Goal: Transaction & Acquisition: Purchase product/service

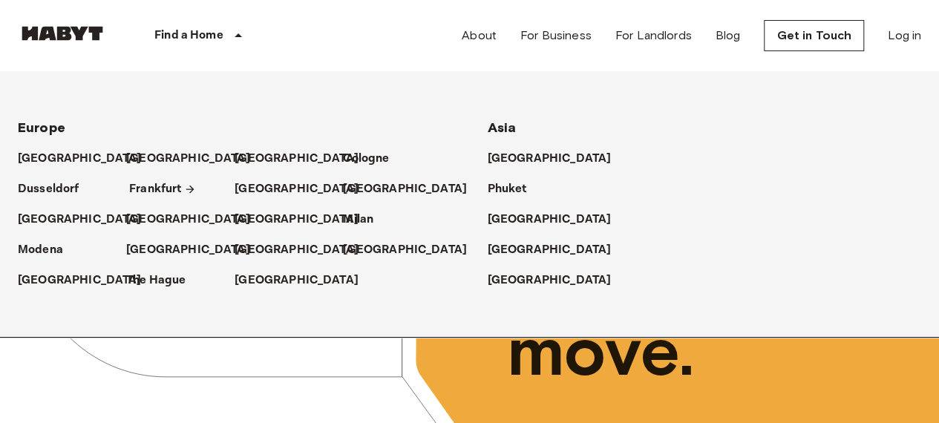
click at [150, 184] on p "Frankfurt" at bounding box center [155, 189] width 52 height 18
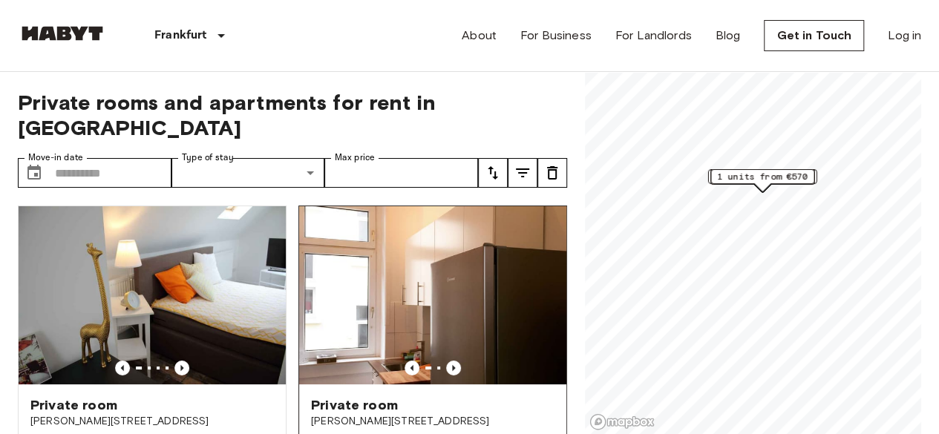
drag, startPoint x: 0, startPoint y: 387, endPoint x: 494, endPoint y: 188, distance: 532.2
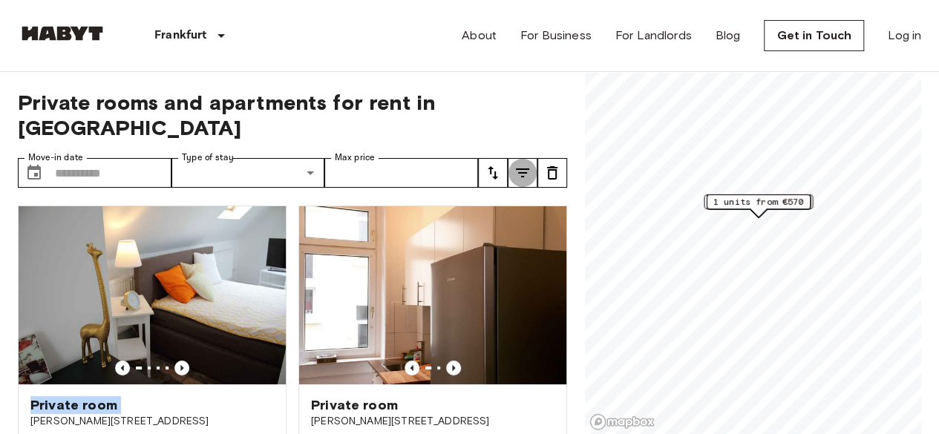
click at [512, 158] on button "tune" at bounding box center [523, 173] width 30 height 30
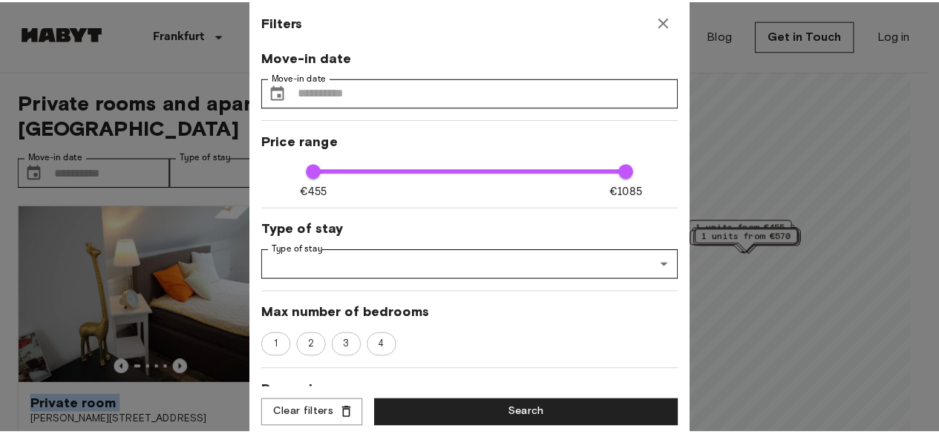
scroll to position [148, 0]
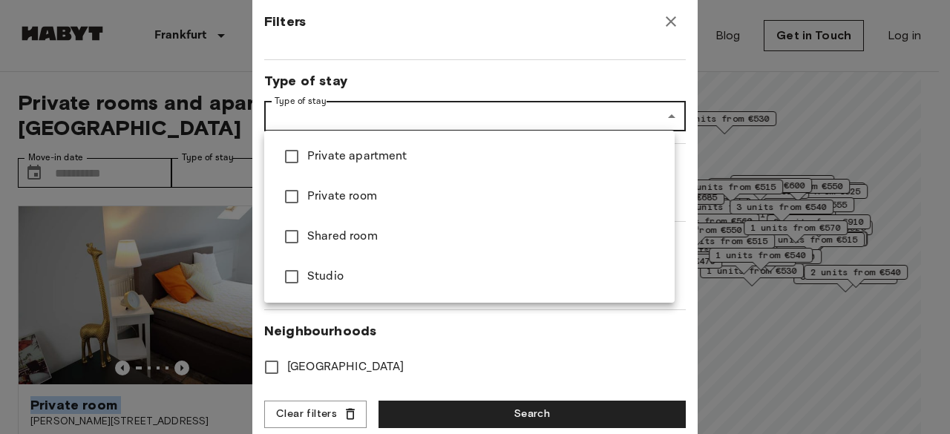
click at [427, 149] on span "Private apartment" at bounding box center [485, 157] width 356 height 18
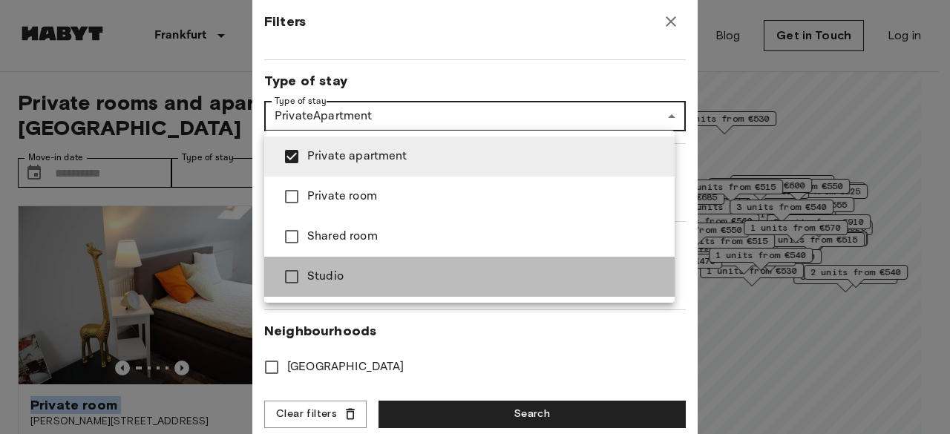
click at [396, 257] on li "Studio" at bounding box center [469, 277] width 411 height 40
type input "**********"
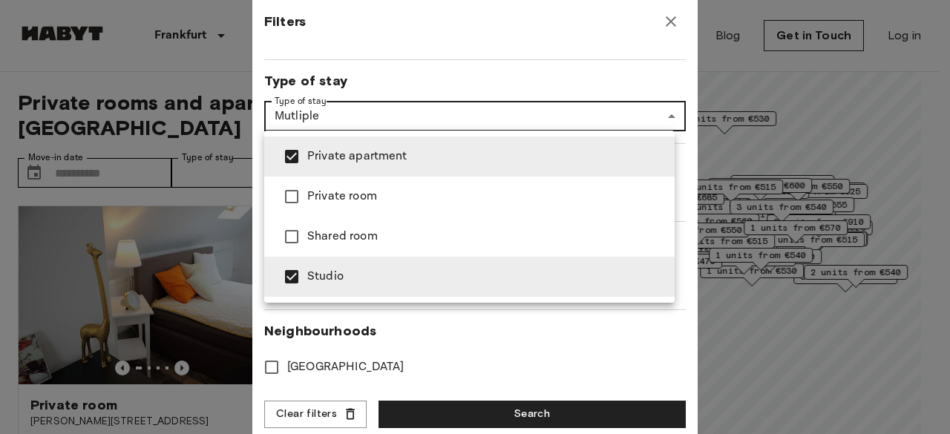
click at [506, 412] on div at bounding box center [475, 217] width 950 height 434
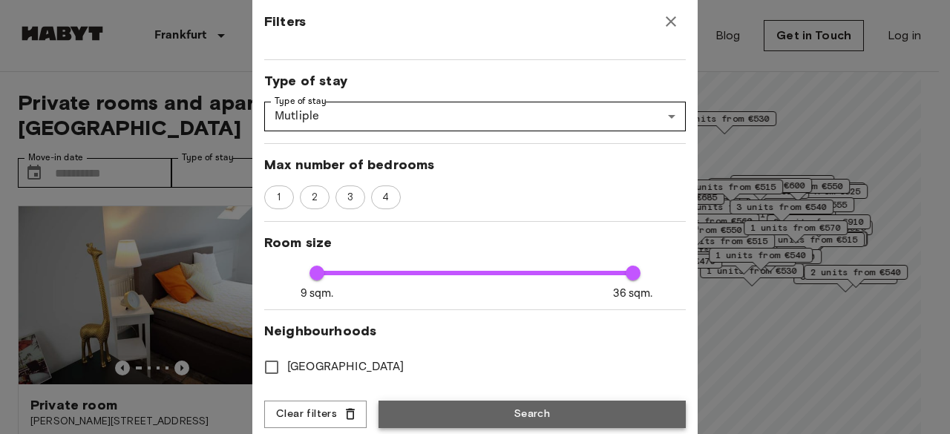
click at [566, 418] on button "Search" at bounding box center [532, 414] width 307 height 27
type input "**********"
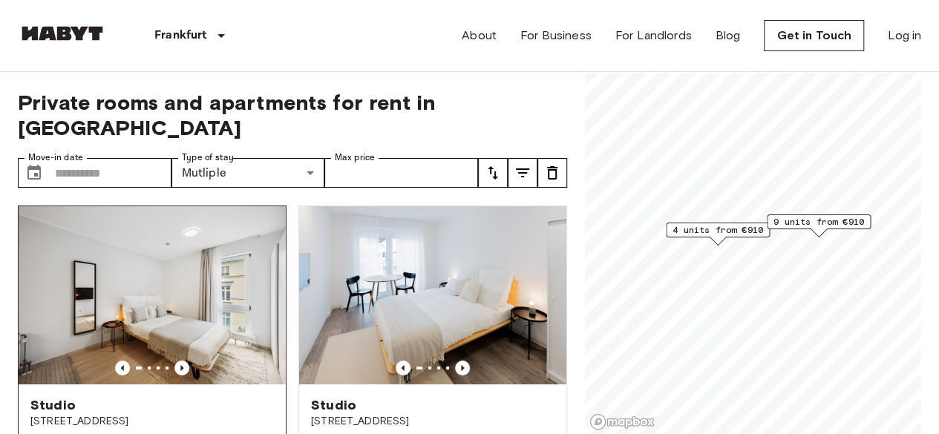
click at [114, 238] on img at bounding box center [152, 295] width 267 height 178
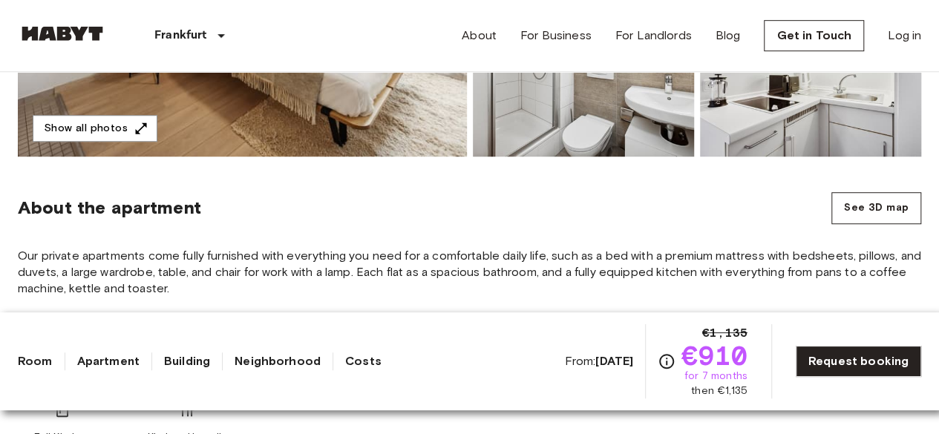
scroll to position [594, 0]
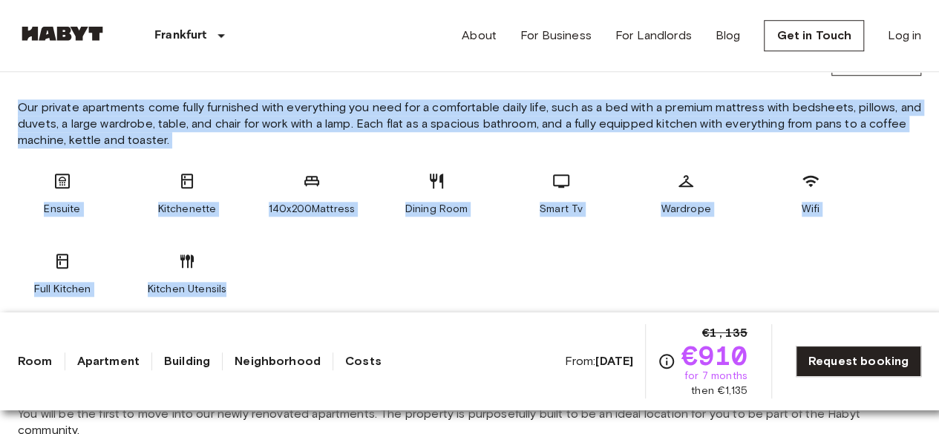
drag, startPoint x: 10, startPoint y: 98, endPoint x: 246, endPoint y: 264, distance: 288.3
copy section "Our private apartments come fully furnished with everything you need for a comf…"
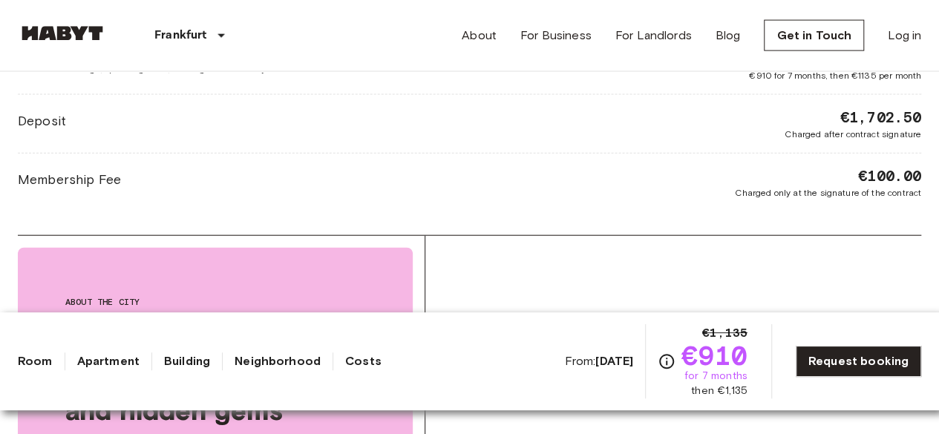
scroll to position [1559, 0]
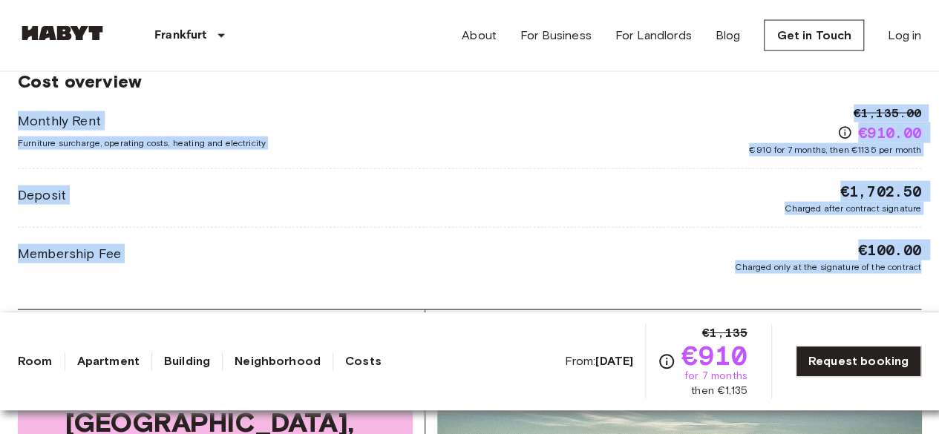
drag, startPoint x: 6, startPoint y: 90, endPoint x: 926, endPoint y: 272, distance: 938.3
click at [926, 272] on div "[GEOGRAPHIC_DATA] [GEOGRAPHIC_DATA] [GEOGRAPHIC_DATA] Studio From [DATE] [STREE…" at bounding box center [469, 59] width 939 height 3092
copy div "Monthly Rent Furniture surcharge, operating costs, heating and electricity €1,1…"
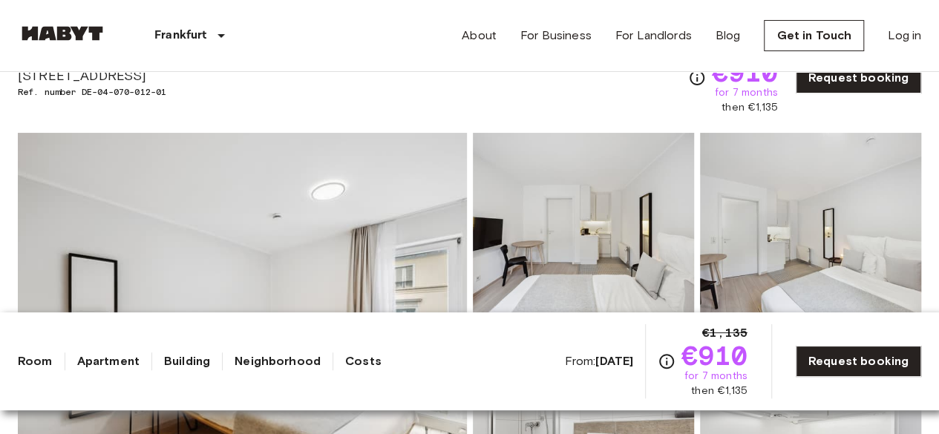
scroll to position [0, 0]
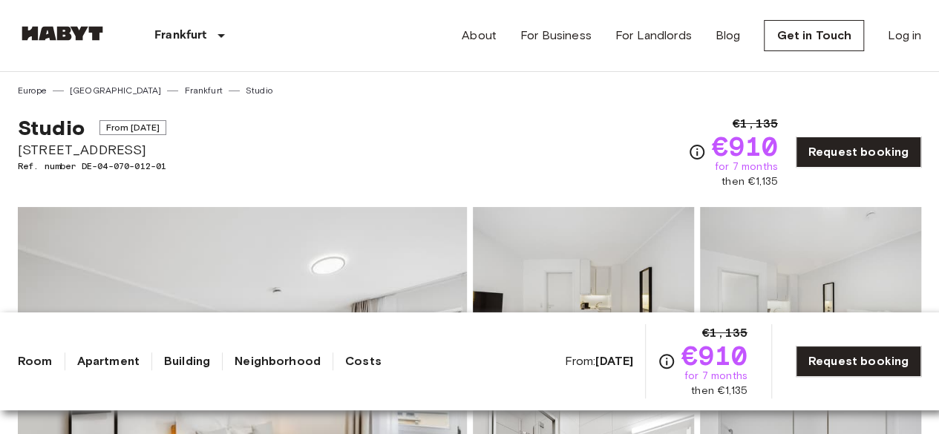
drag, startPoint x: 139, startPoint y: 144, endPoint x: 3, endPoint y: 148, distance: 135.9
copy span "[STREET_ADDRESS]"
